Goal: Check status

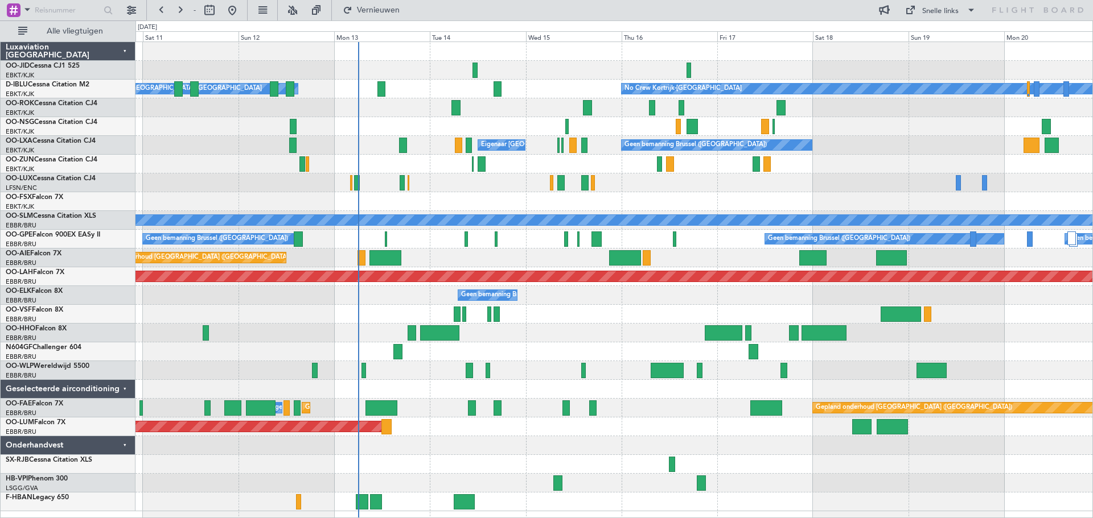
click at [710, 208] on div "Gepland onderhoud [GEOGRAPHIC_DATA]-[GEOGRAPHIC_DATA]" at bounding box center [613, 201] width 957 height 19
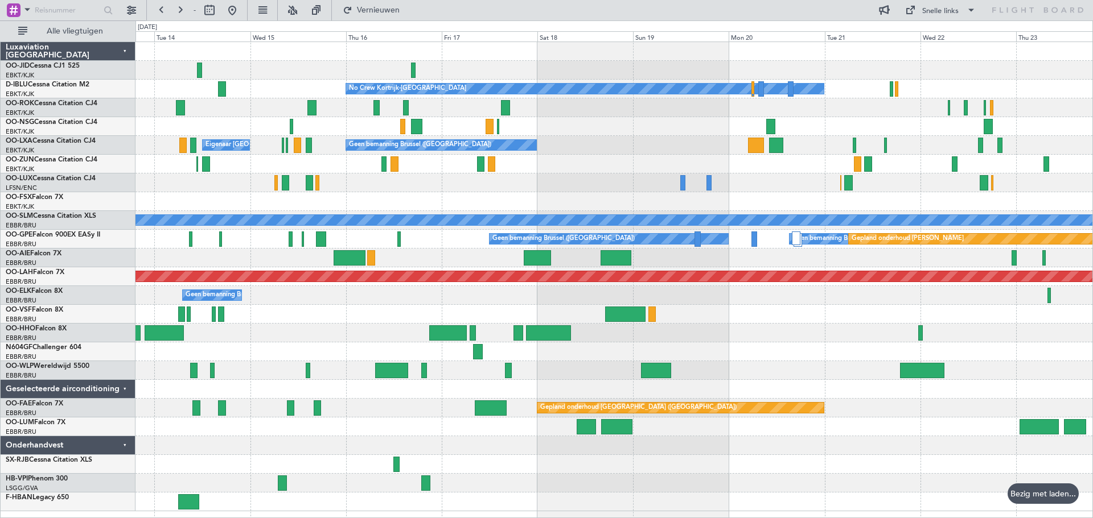
click at [714, 206] on div at bounding box center [613, 201] width 957 height 19
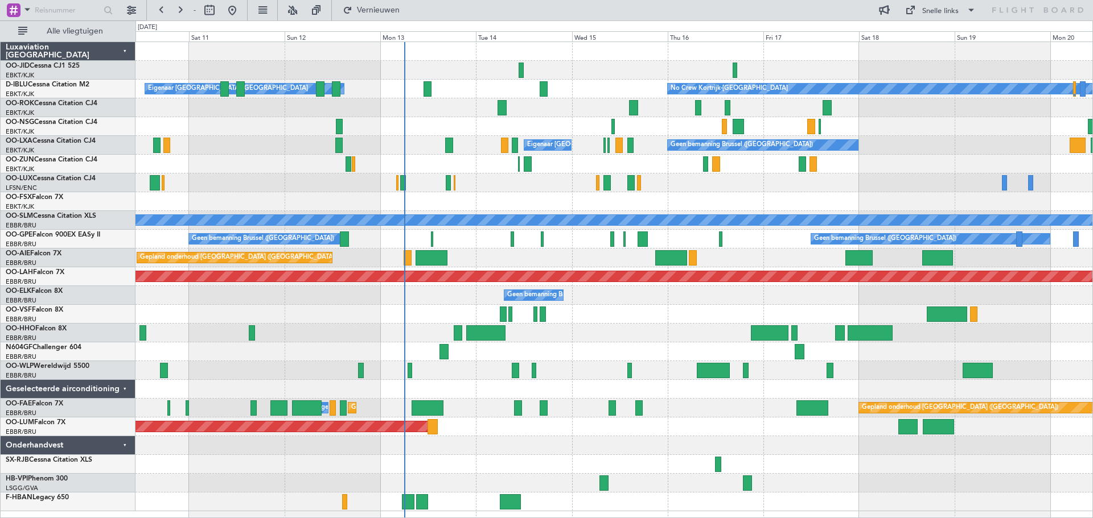
click at [980, 203] on div "Planned Maint Kortrijk-[GEOGRAPHIC_DATA]" at bounding box center [613, 201] width 957 height 19
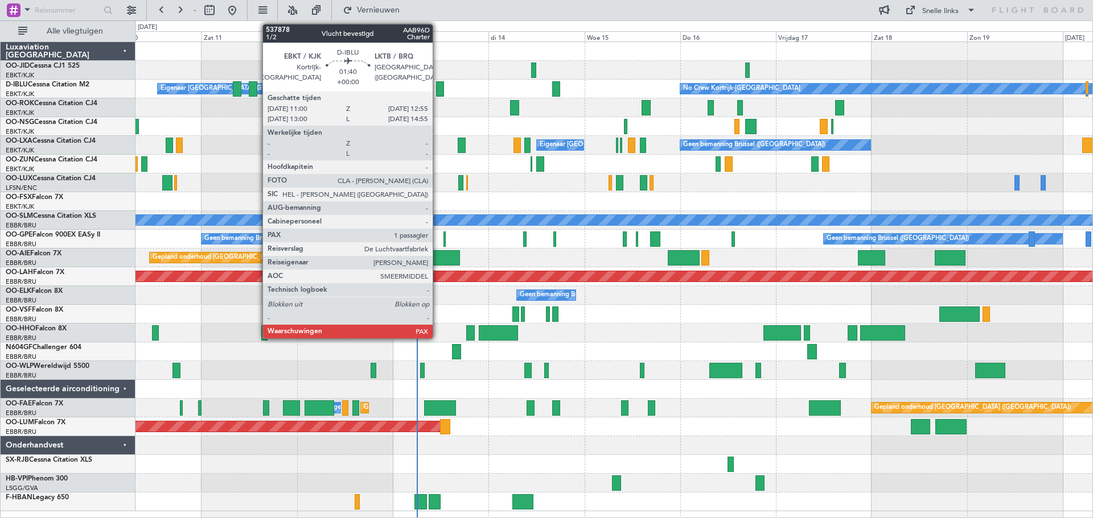
click at [438, 85] on div at bounding box center [440, 88] width 8 height 15
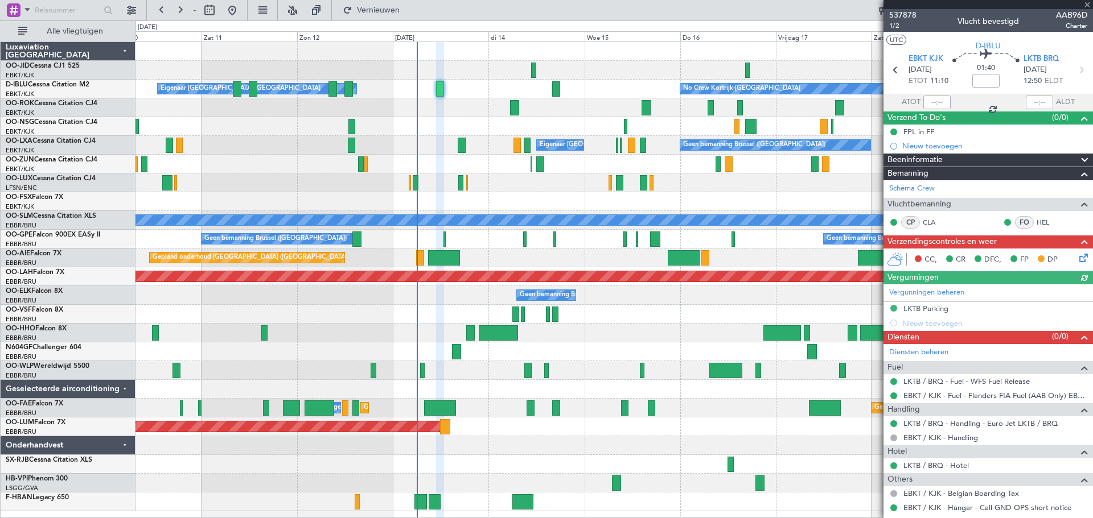
scroll to position [126, 0]
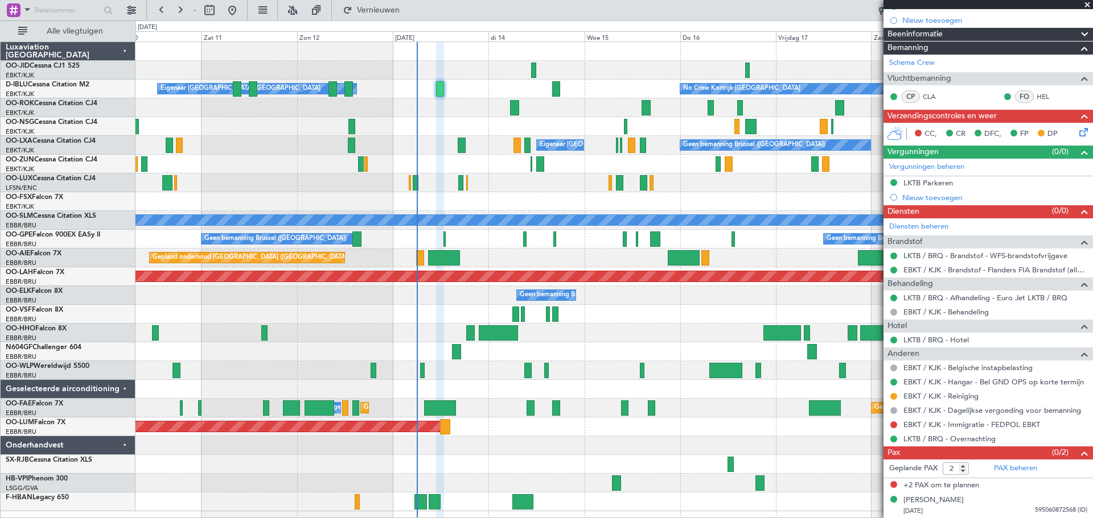
click at [1087, 3] on span at bounding box center [1086, 5] width 11 height 10
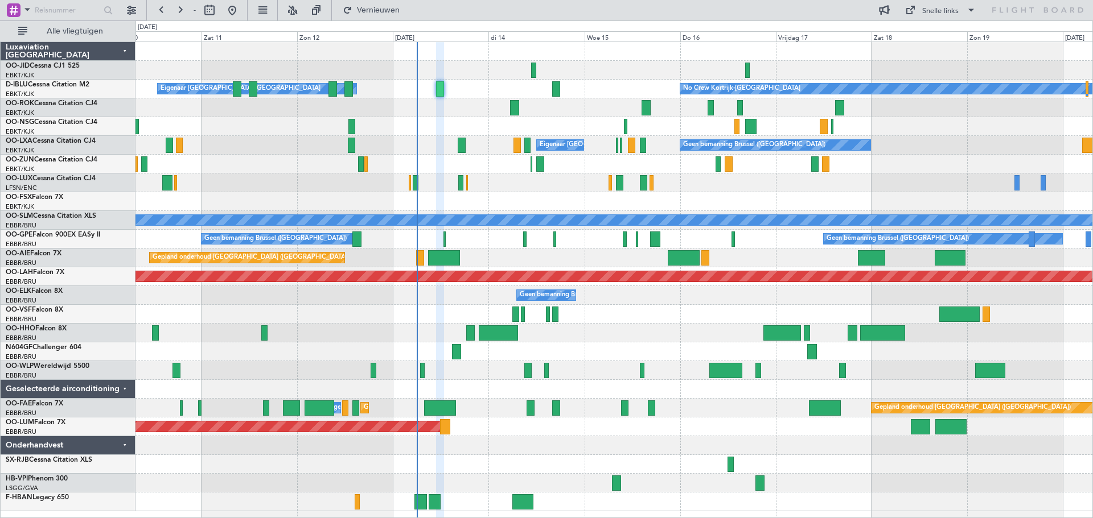
type input "0"
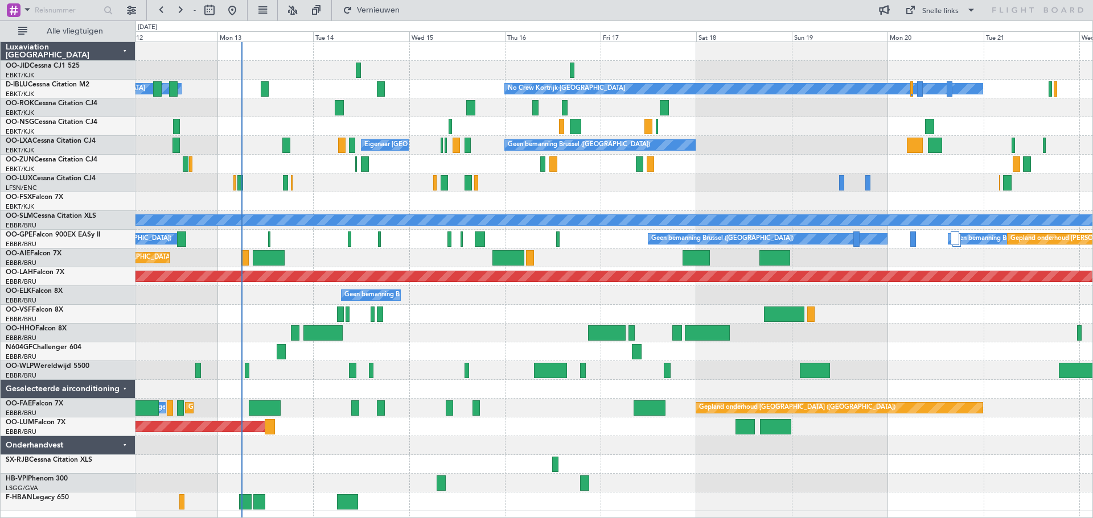
click at [648, 176] on div at bounding box center [613, 183] width 957 height 19
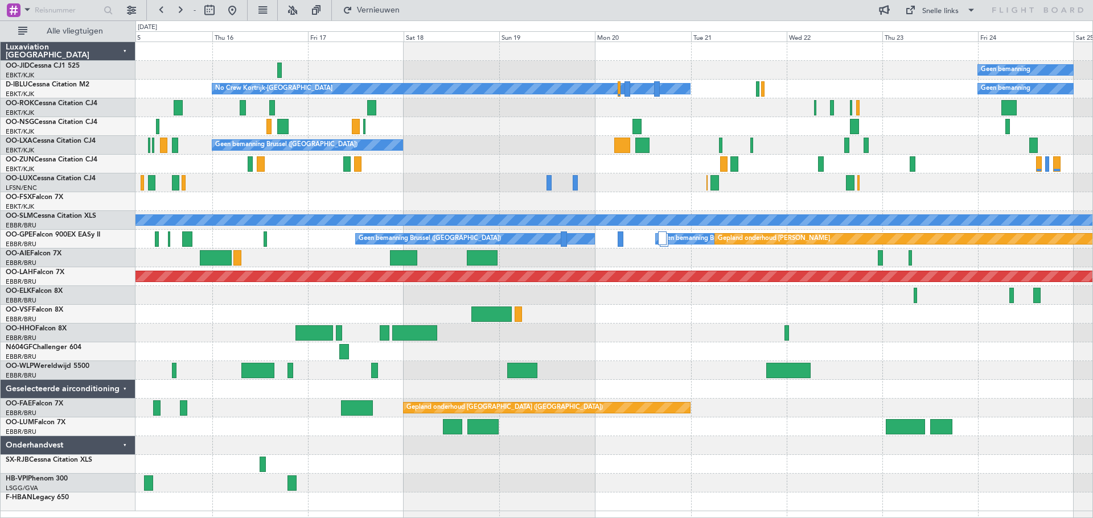
click at [467, 176] on div "Geen bemanning Planned Maint [GEOGRAPHIC_DATA]-[GEOGRAPHIC_DATA] No Crew Kortri…" at bounding box center [613, 277] width 957 height 470
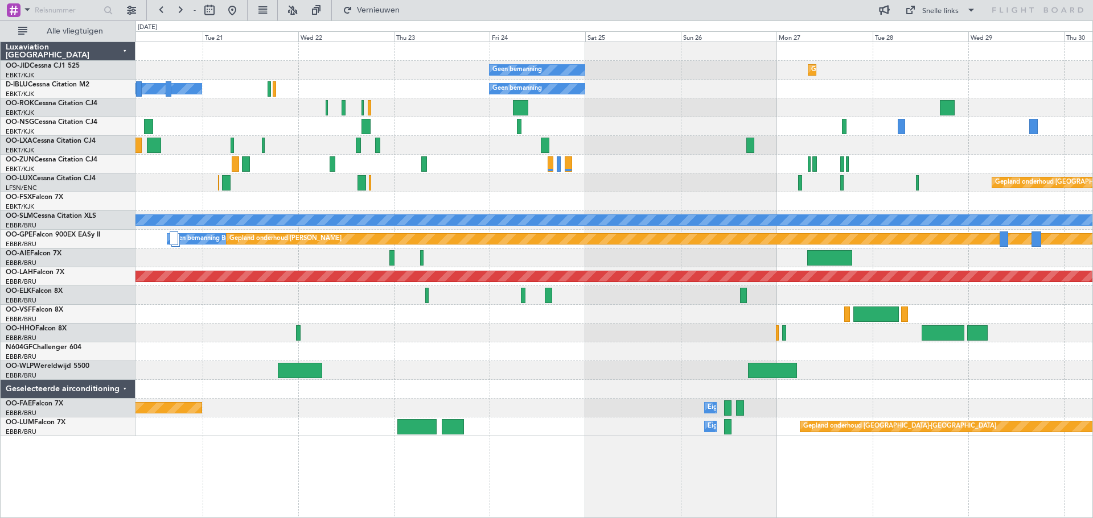
click at [598, 192] on div "Geen bemanning Gepland onderhoud [GEOGRAPHIC_DATA]-[GEOGRAPHIC_DATA] No Crew Ko…" at bounding box center [613, 239] width 957 height 394
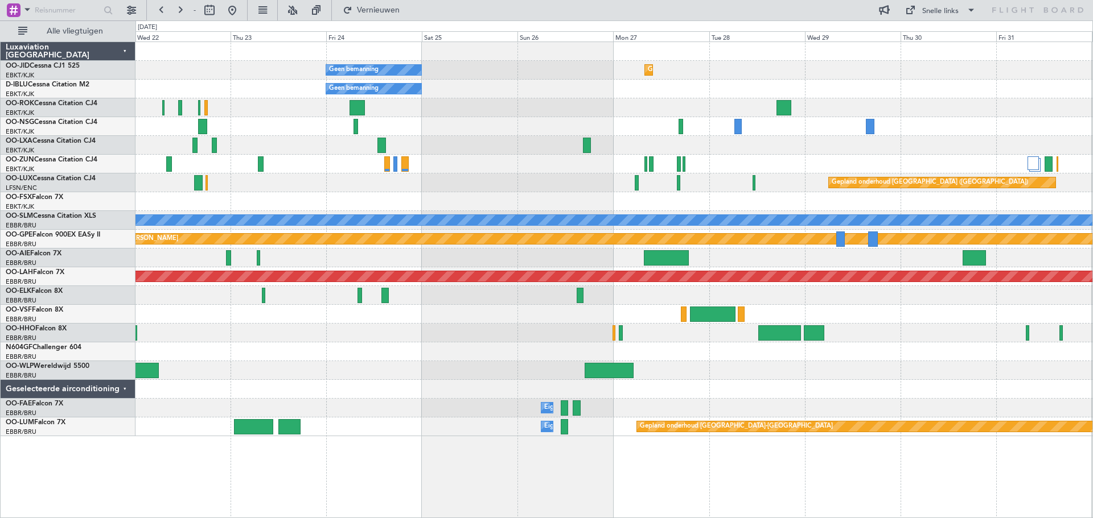
click at [529, 151] on div "Geen bemanning Gepland onderhoud [GEOGRAPHIC_DATA]-[GEOGRAPHIC_DATA] Geen beman…" at bounding box center [613, 239] width 957 height 394
